Goal: Book appointment/travel/reservation

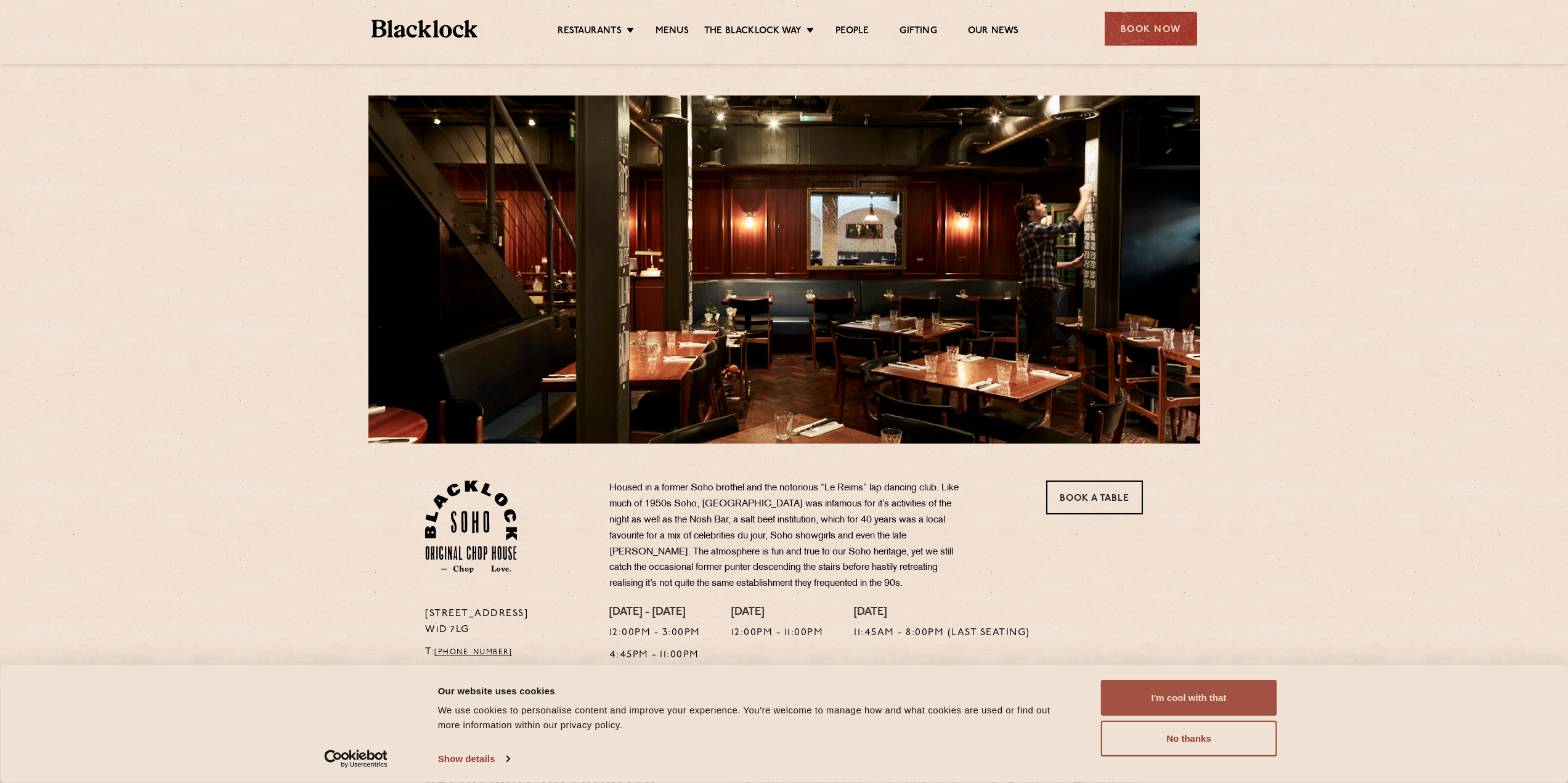
click at [1210, 697] on button "I'm cool with that" at bounding box center [1188, 698] width 176 height 36
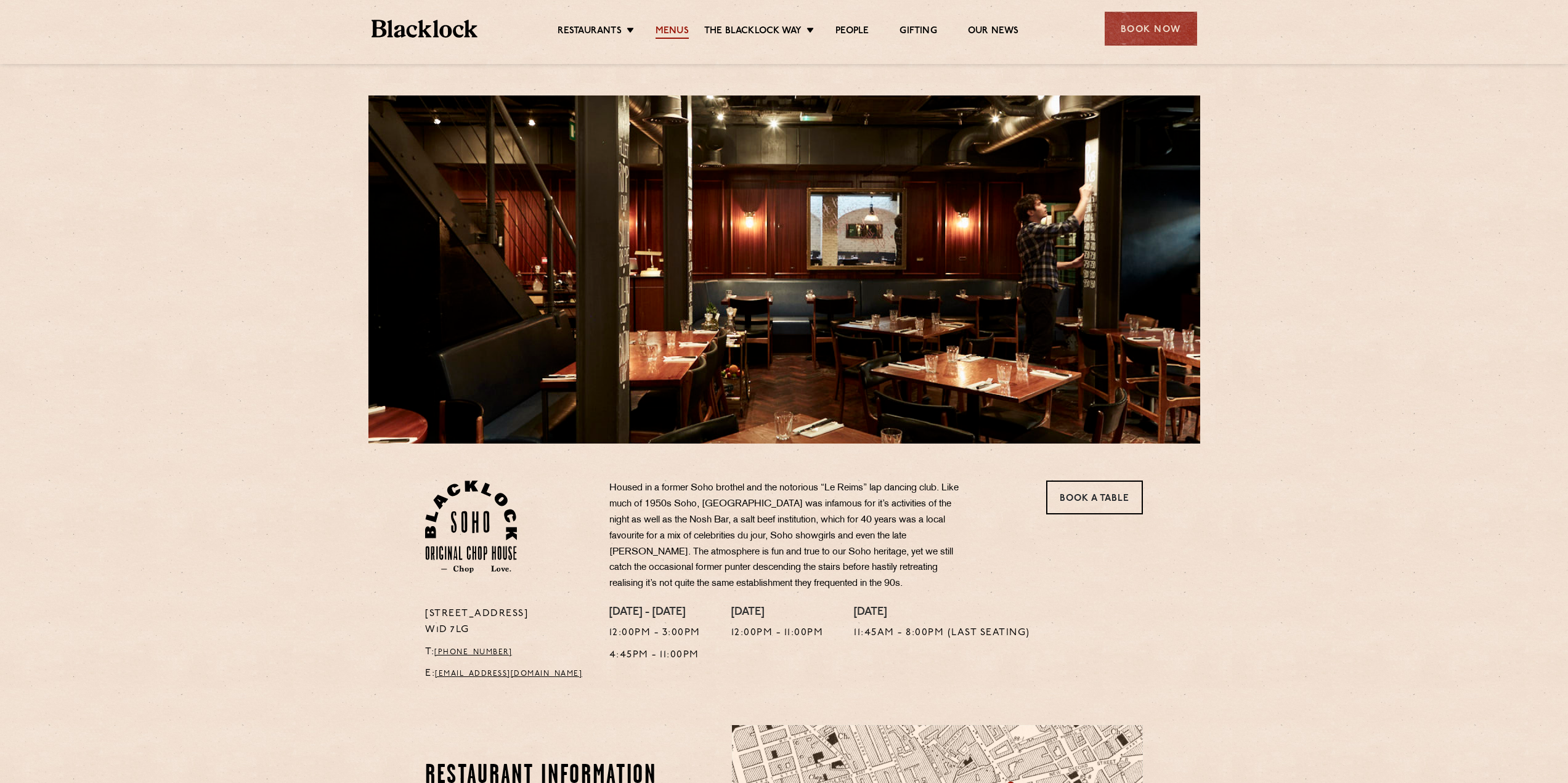
click at [671, 32] on link "Menus" at bounding box center [672, 32] width 33 height 13
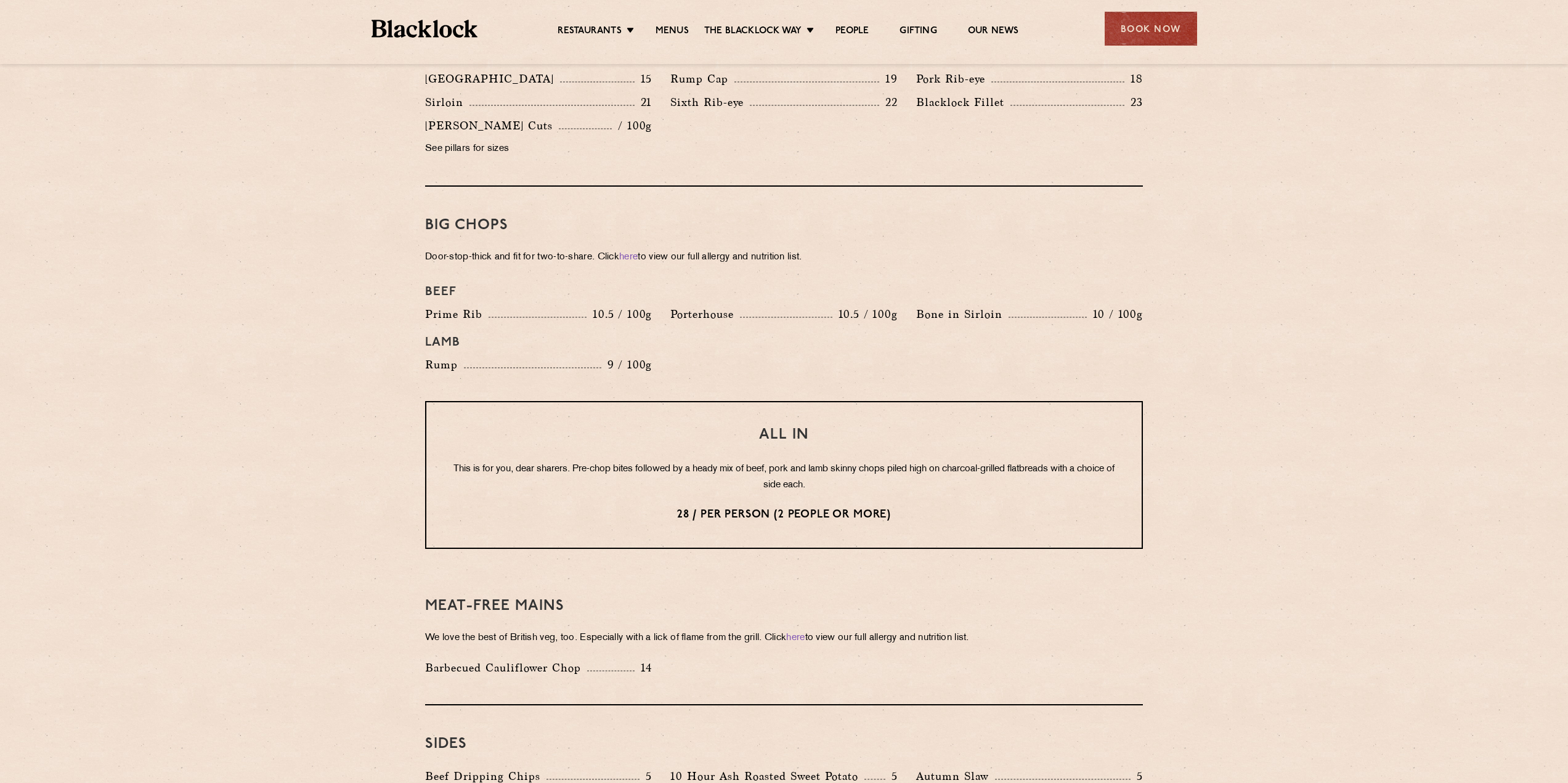
scroll to position [1233, 0]
click at [1156, 29] on div "Book Now" at bounding box center [1150, 28] width 92 height 34
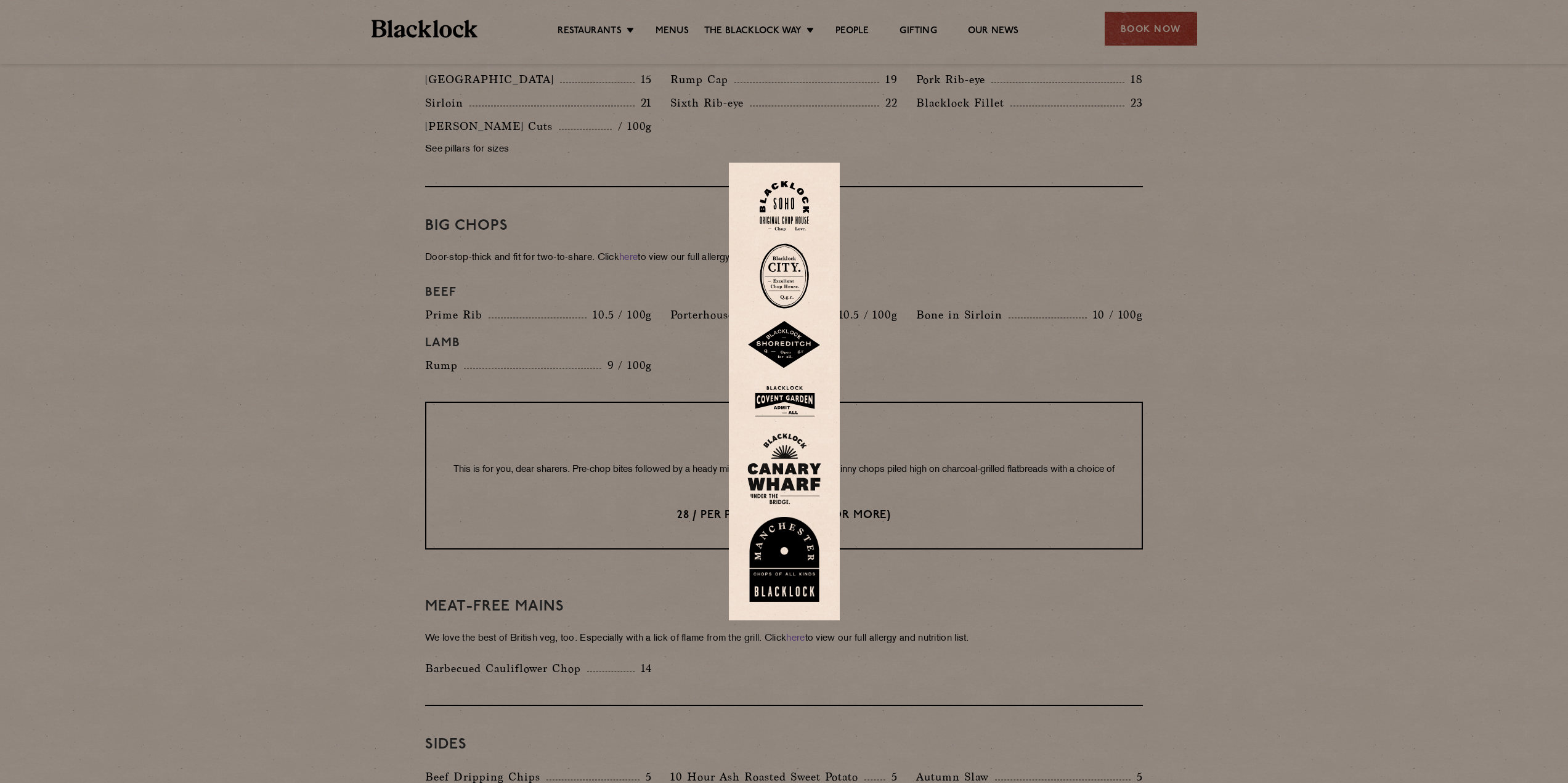
click at [791, 195] on img at bounding box center [784, 206] width 49 height 50
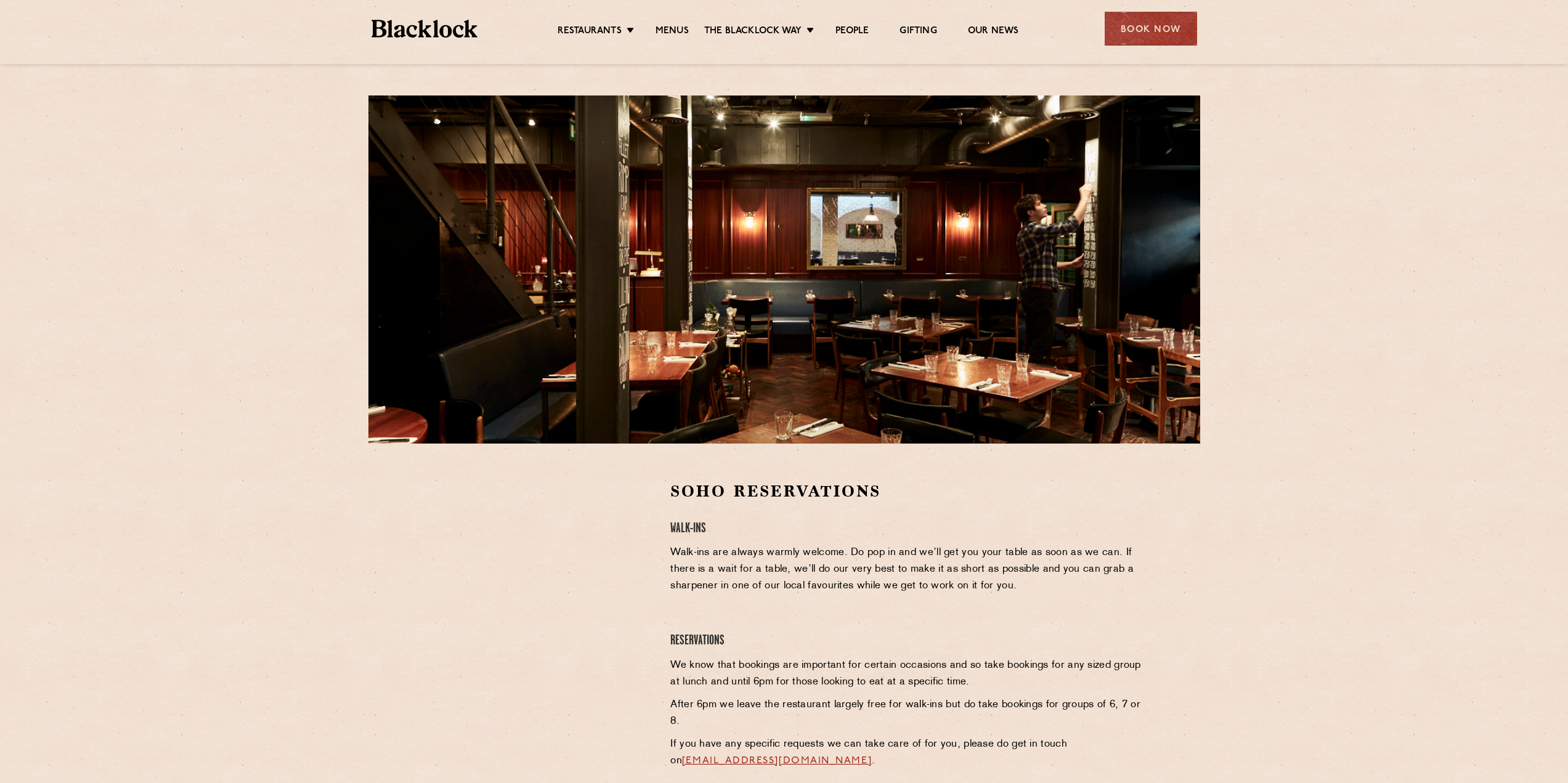
click at [208, 252] on div "Soho Reservations Walk-Ins Walk-ins are always warmly welcome. Do pop in and we…" at bounding box center [784, 429] width 1568 height 858
